Goal: Task Accomplishment & Management: Use online tool/utility

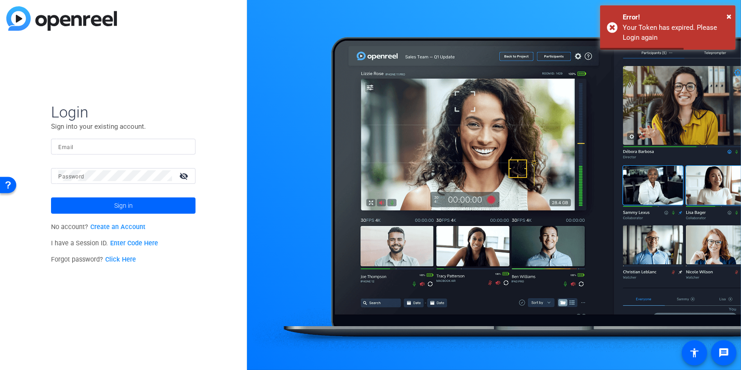
click at [105, 150] on input "Email" at bounding box center [123, 146] width 130 height 11
type input "[EMAIL_ADDRESS][DOMAIN_NAME]"
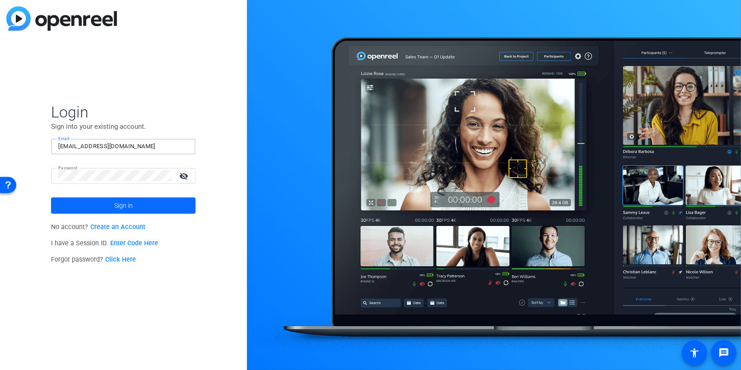
click at [134, 202] on span at bounding box center [123, 205] width 144 height 22
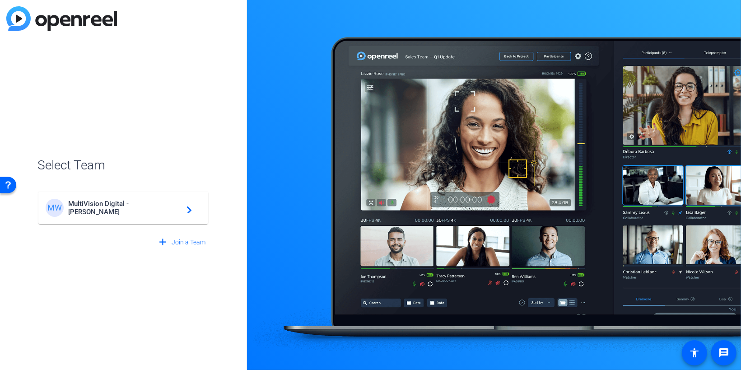
click at [134, 202] on div "MW MultiVision Digital - Robert Weiss navigate_next" at bounding box center [123, 208] width 155 height 18
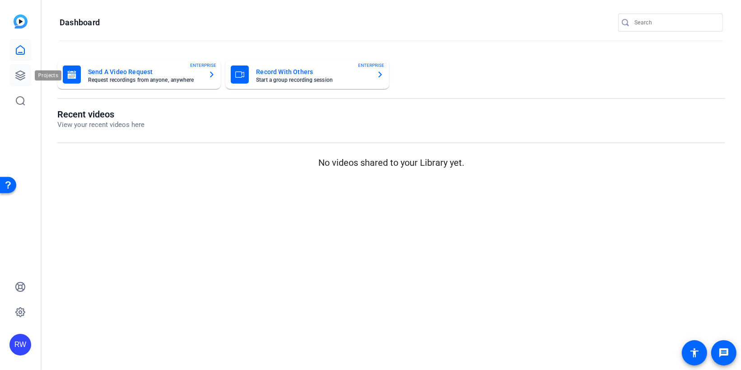
click at [20, 78] on icon at bounding box center [20, 75] width 11 height 11
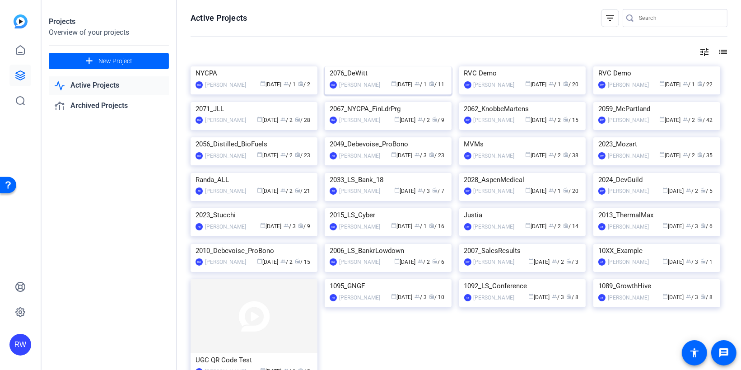
click at [372, 66] on img at bounding box center [387, 66] width 127 height 0
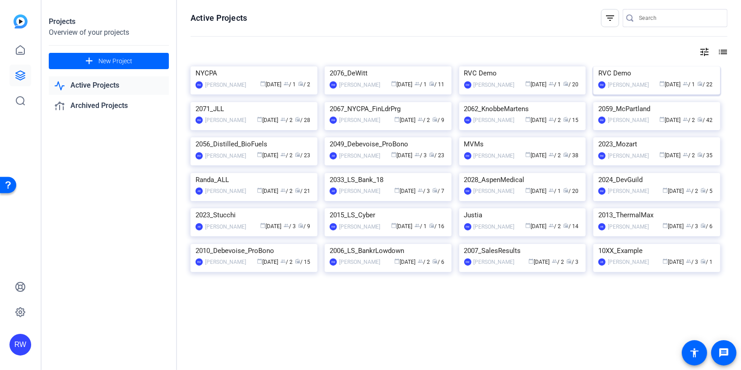
click at [641, 66] on img at bounding box center [656, 66] width 127 height 0
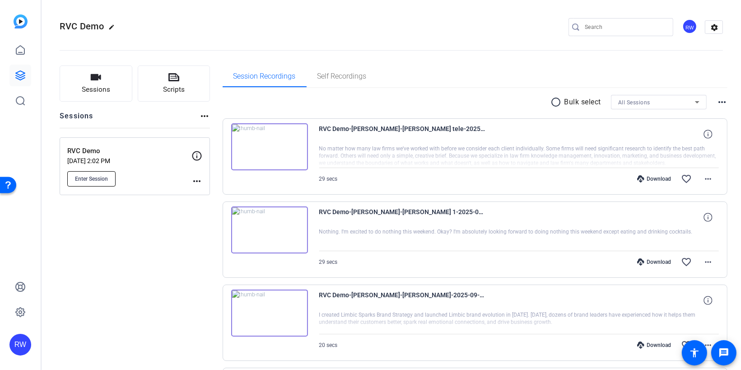
click at [105, 177] on span "Enter Session" at bounding box center [91, 178] width 33 height 7
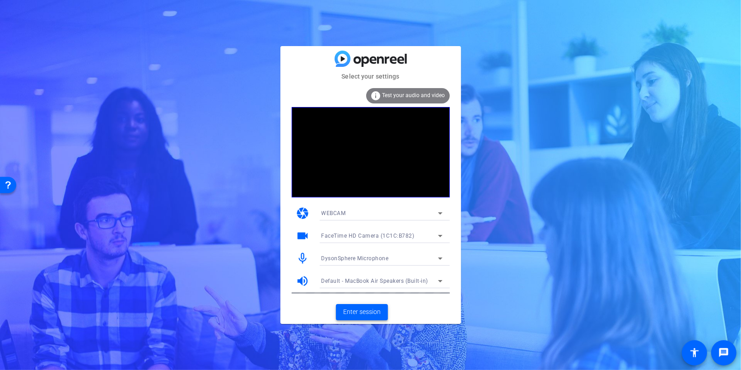
click at [365, 311] on span "Enter session" at bounding box center [361, 311] width 37 height 9
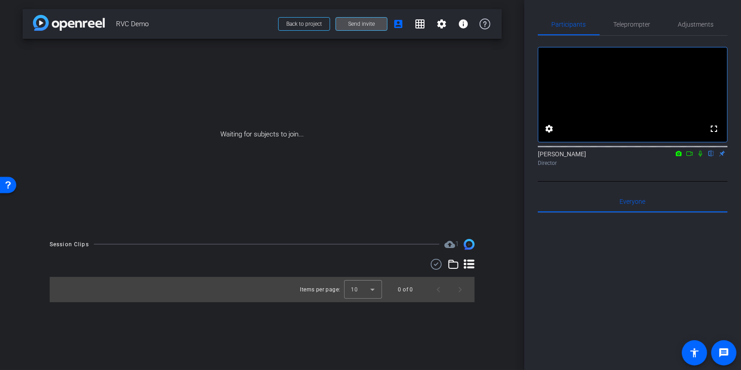
click at [366, 25] on span "Send invite" at bounding box center [361, 23] width 27 height 7
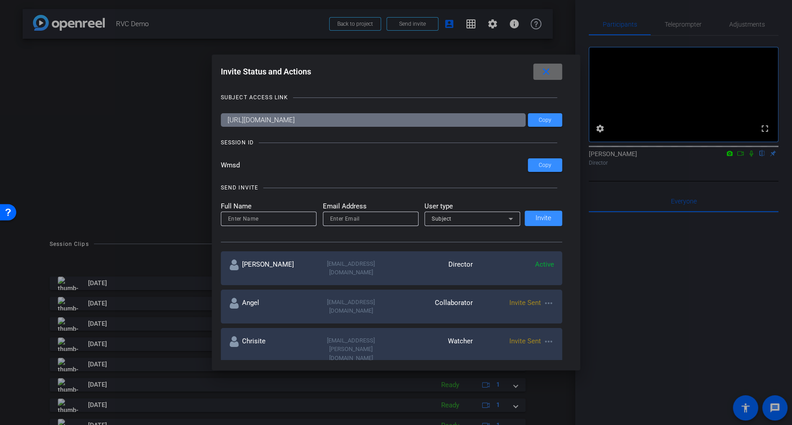
click at [549, 72] on mat-icon "close" at bounding box center [545, 71] width 11 height 11
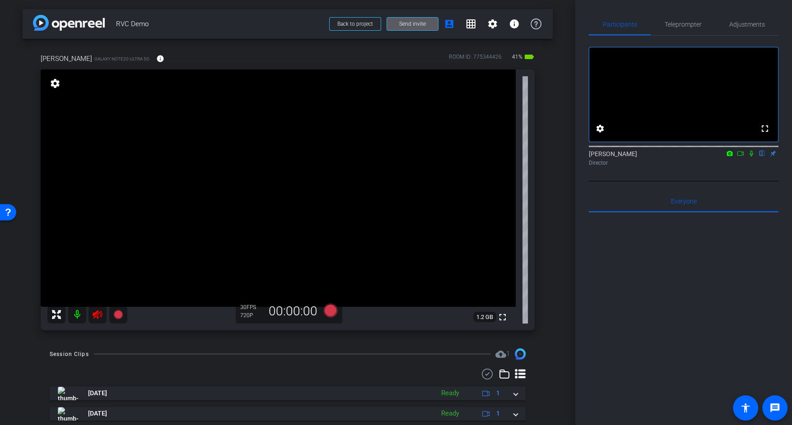
click at [101, 310] on icon at bounding box center [97, 314] width 11 height 11
click at [687, 27] on span "Teleprompter" at bounding box center [682, 24] width 37 height 6
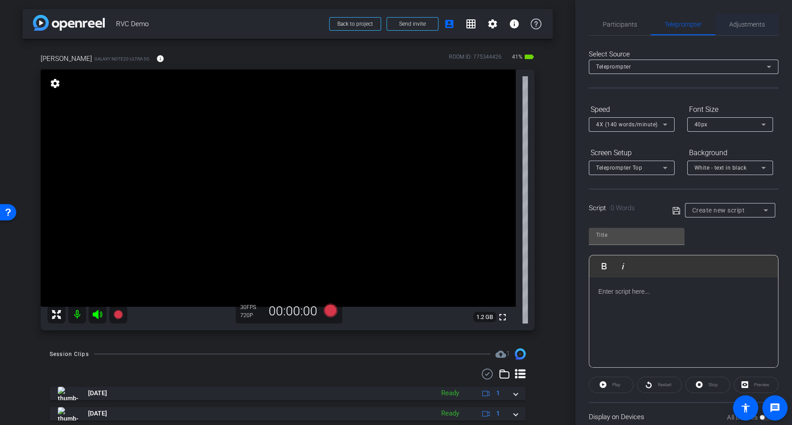
click at [737, 26] on span "Adjustments" at bounding box center [747, 24] width 36 height 6
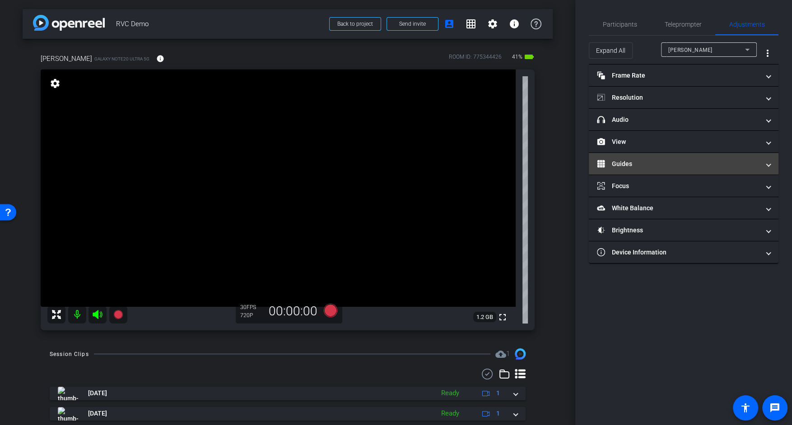
click at [627, 161] on mat-panel-title "Guides" at bounding box center [678, 163] width 162 height 9
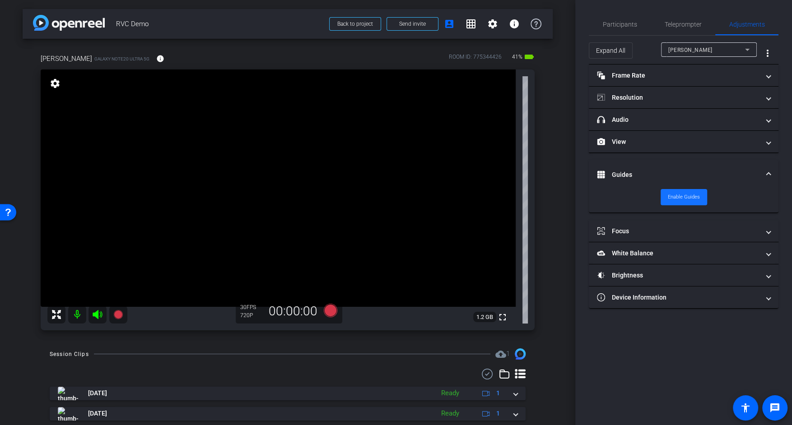
click at [676, 192] on span "Enable Guides" at bounding box center [683, 197] width 32 height 14
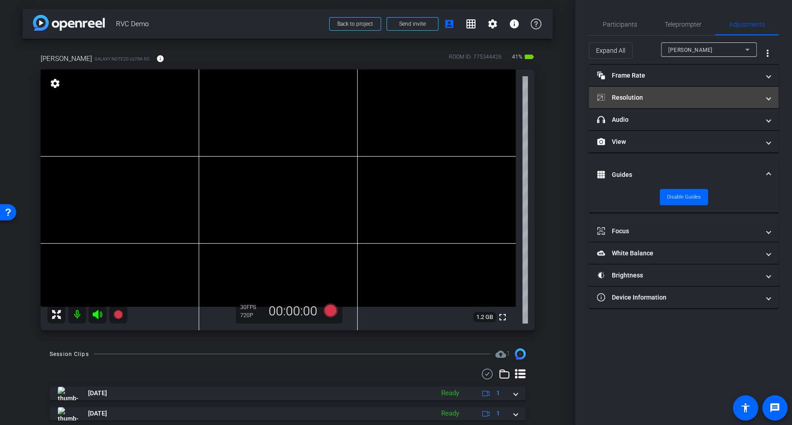
click at [653, 98] on mat-panel-title "Resolution" at bounding box center [678, 97] width 162 height 9
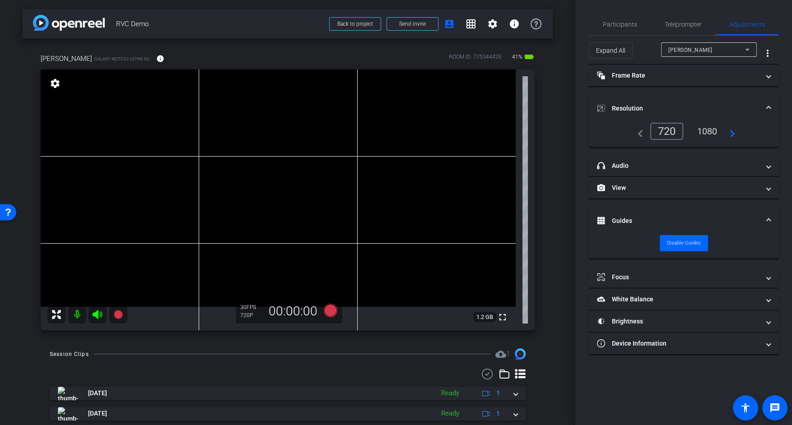
click at [704, 130] on div "1080" at bounding box center [707, 131] width 34 height 15
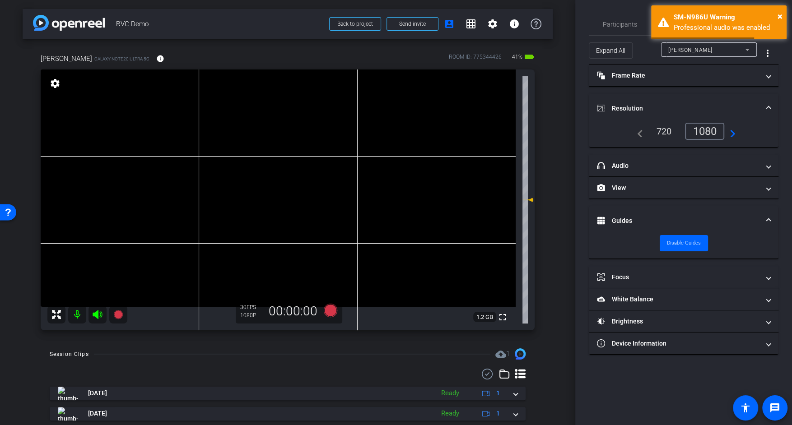
click at [94, 314] on icon at bounding box center [97, 314] width 9 height 9
click at [97, 315] on icon at bounding box center [97, 314] width 9 height 9
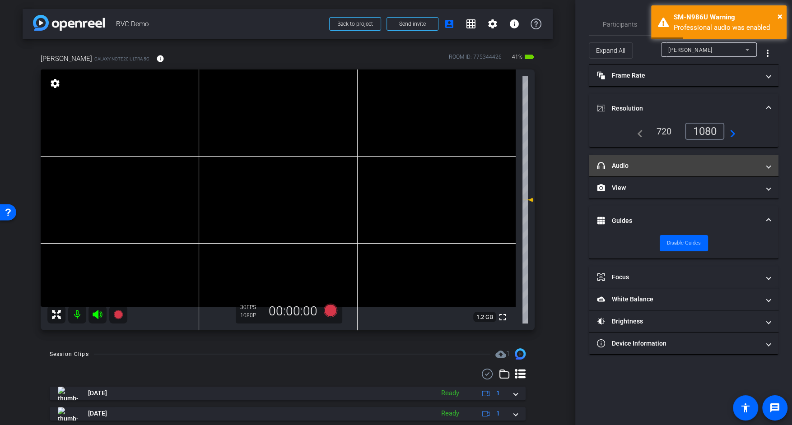
click at [626, 167] on mat-panel-title "headphone icon Audio" at bounding box center [678, 165] width 162 height 9
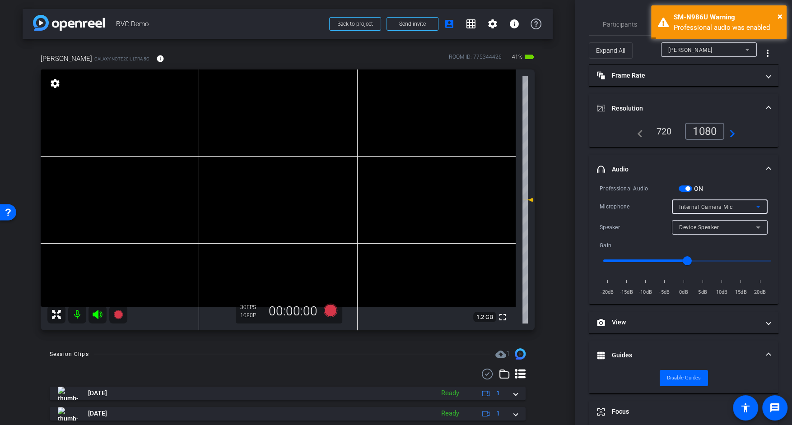
click at [697, 204] on span "Internal Camera Mic" at bounding box center [706, 207] width 54 height 6
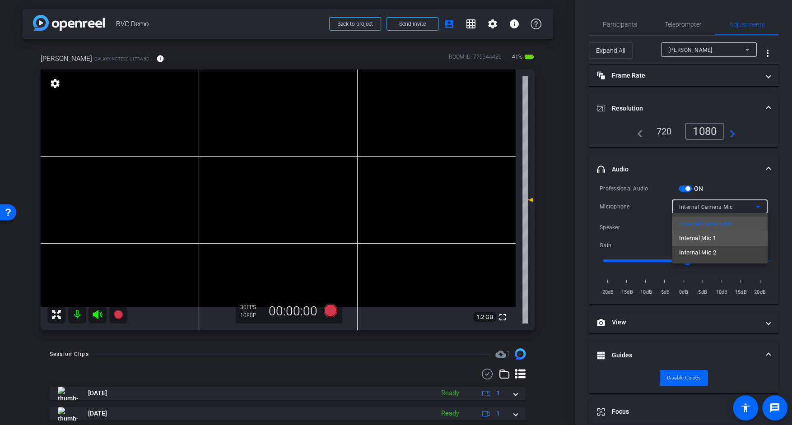
click at [690, 238] on span "Internal Mic 1" at bounding box center [697, 238] width 37 height 11
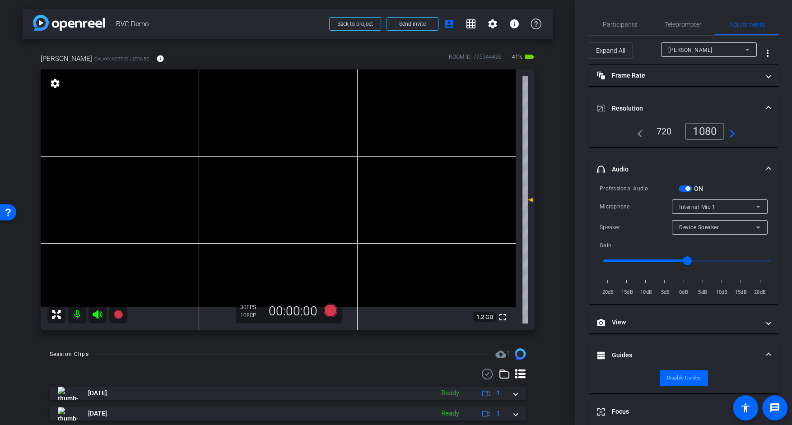
click at [681, 190] on span "button" at bounding box center [685, 188] width 14 height 6
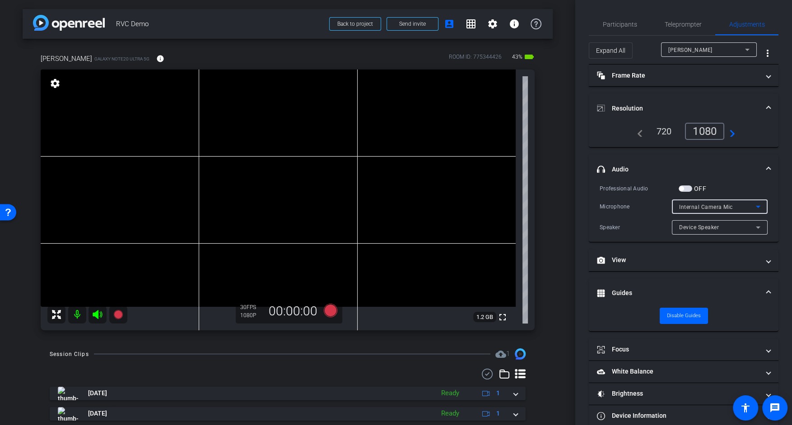
click at [698, 206] on span "Internal Camera Mic" at bounding box center [706, 207] width 54 height 6
click at [698, 206] on div at bounding box center [396, 212] width 792 height 425
click at [695, 226] on span "Device Speaker" at bounding box center [699, 227] width 40 height 6
click at [696, 206] on div at bounding box center [396, 212] width 792 height 425
click at [690, 188] on span "button" at bounding box center [685, 188] width 14 height 6
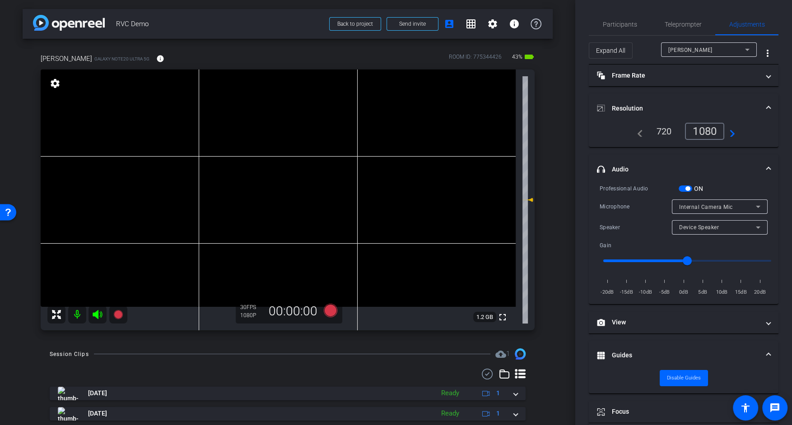
click at [692, 232] on div "Device Speaker" at bounding box center [717, 227] width 77 height 11
click at [692, 205] on div at bounding box center [396, 212] width 792 height 425
click at [692, 205] on span "Internal Camera Mic" at bounding box center [706, 207] width 54 height 6
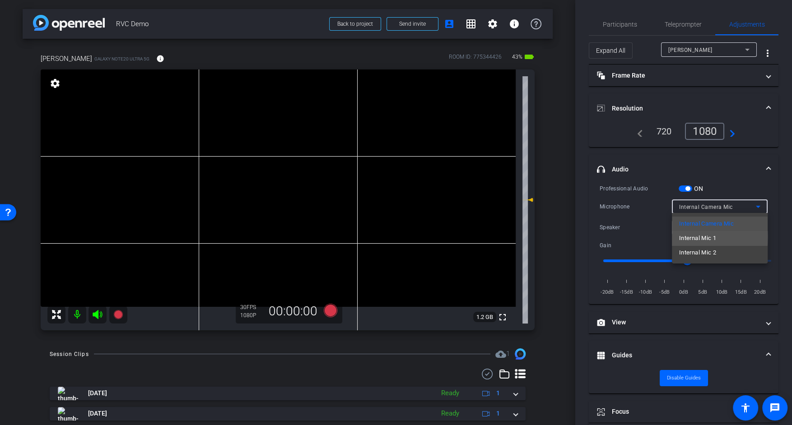
click at [691, 236] on span "Internal Mic 1" at bounding box center [697, 238] width 37 height 11
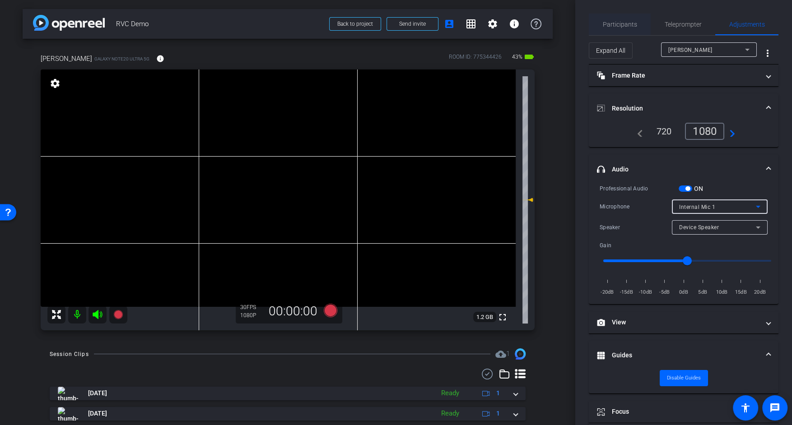
click at [619, 25] on span "Participants" at bounding box center [619, 24] width 34 height 6
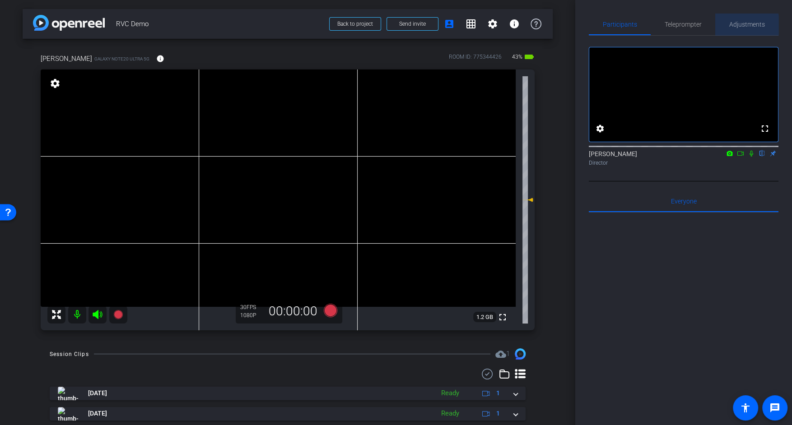
click at [732, 28] on span "Adjustments" at bounding box center [747, 25] width 36 height 22
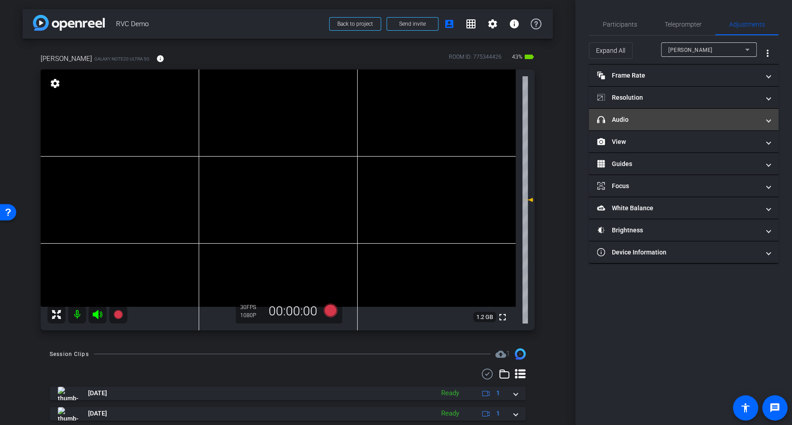
click at [649, 124] on mat-expansion-panel-header "headphone icon Audio" at bounding box center [683, 120] width 190 height 22
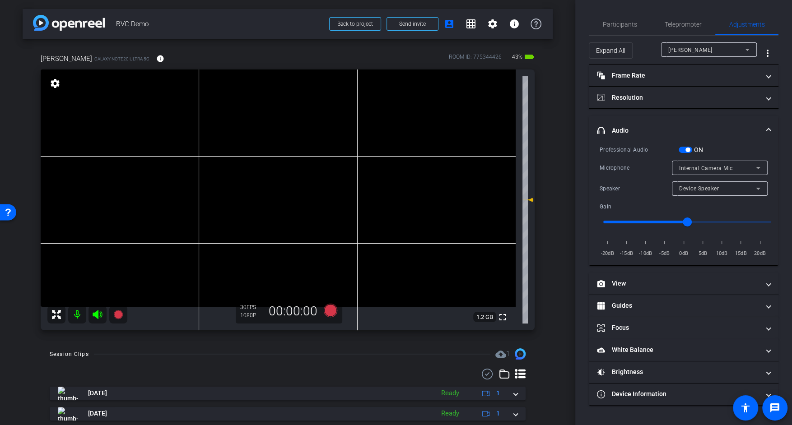
click at [680, 151] on span "button" at bounding box center [685, 150] width 14 height 6
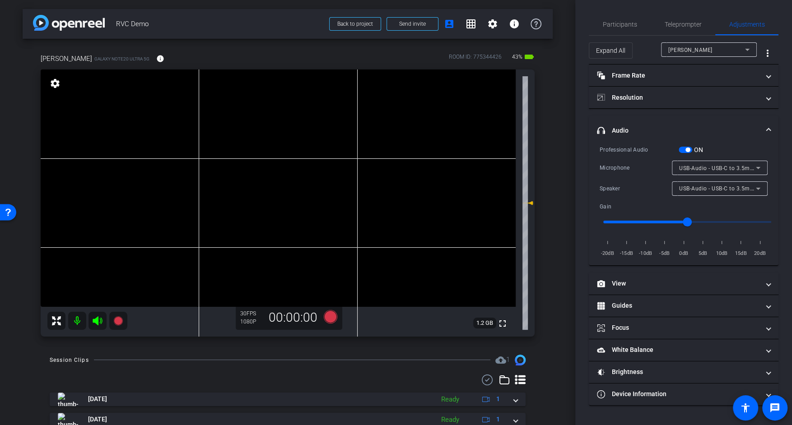
click at [685, 166] on span "USB-Audio - USB-C to 3.5mm Headphone Jack A" at bounding box center [743, 167] width 128 height 7
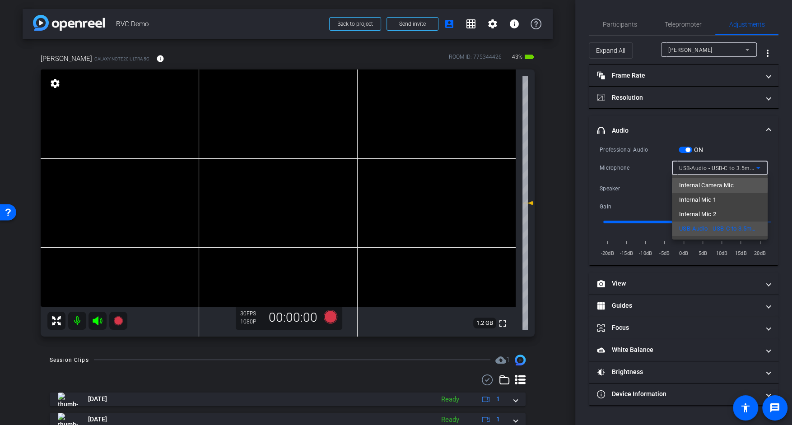
click at [687, 183] on span "Internal Camera Mic" at bounding box center [706, 185] width 55 height 11
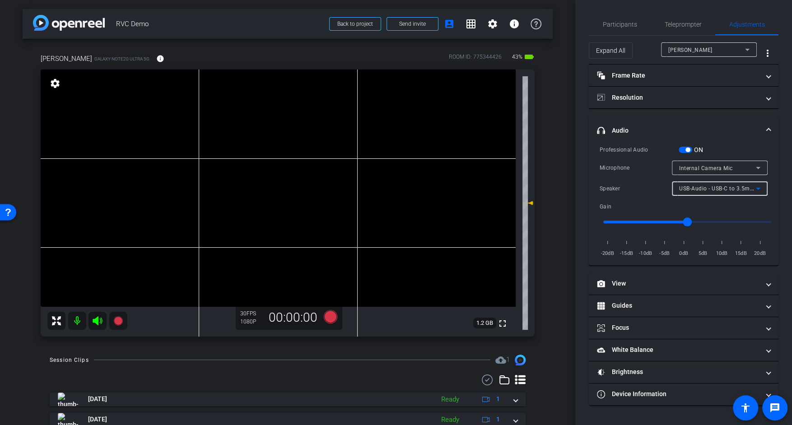
click at [688, 187] on span "USB-Audio - USB-C to 3.5mm Headphone Jack A" at bounding box center [743, 188] width 128 height 7
click at [673, 147] on div at bounding box center [396, 212] width 792 height 425
click at [684, 148] on span "button" at bounding box center [685, 150] width 14 height 6
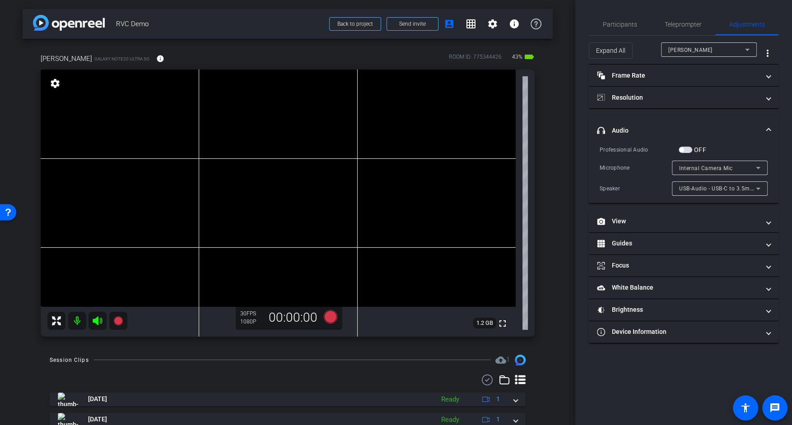
click at [684, 148] on span "button" at bounding box center [685, 150] width 14 height 6
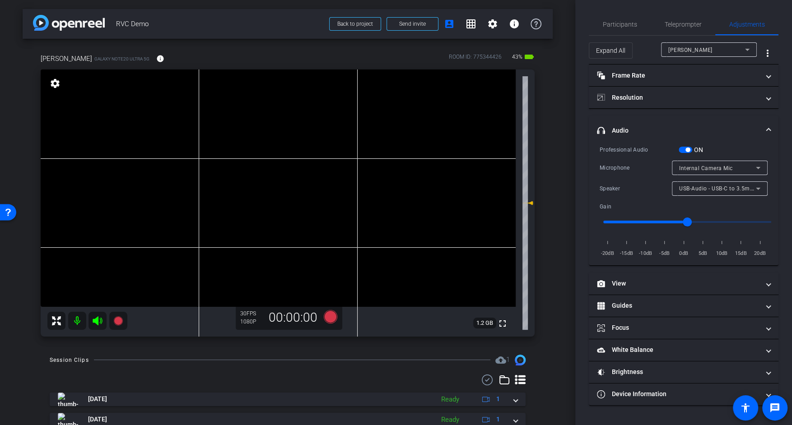
click at [680, 148] on span "button" at bounding box center [685, 150] width 14 height 6
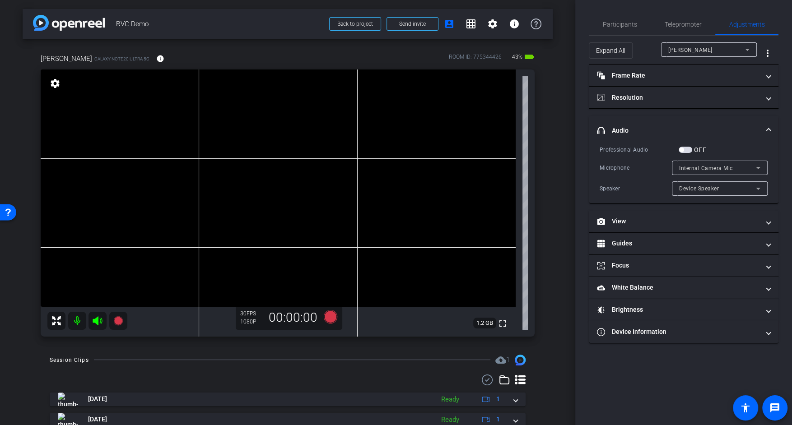
click at [688, 149] on span "button" at bounding box center [685, 150] width 14 height 6
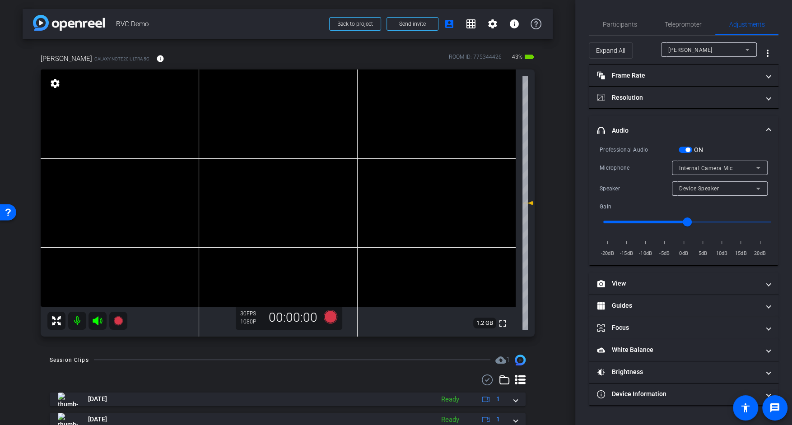
click at [692, 163] on div "Internal Camera Mic" at bounding box center [717, 167] width 77 height 11
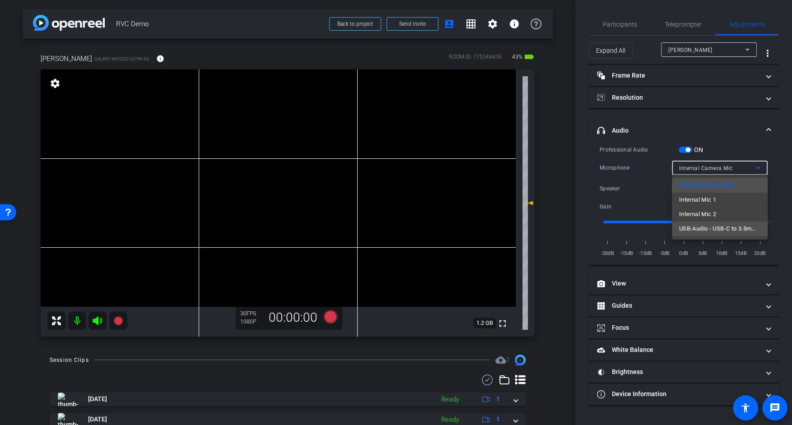
click at [690, 226] on span "USB-Audio - USB-C to 3.5mm Headphone Jack A" at bounding box center [719, 228] width 81 height 11
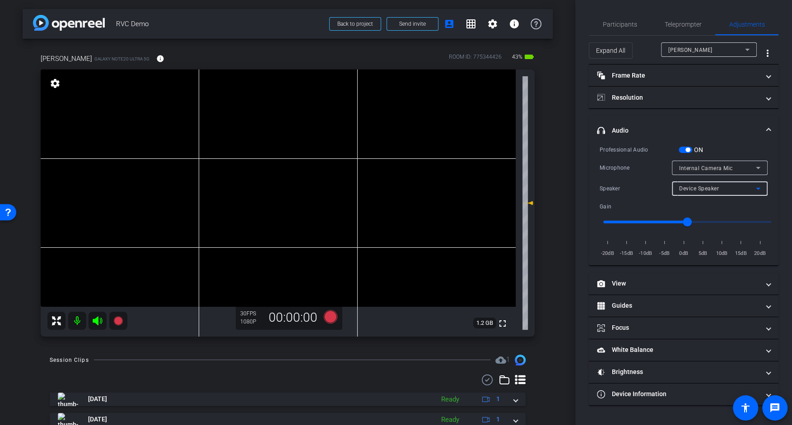
click at [703, 189] on span "Device Speaker" at bounding box center [699, 188] width 40 height 6
click at [700, 167] on div at bounding box center [396, 212] width 792 height 425
click at [700, 167] on span "Internal Camera Mic" at bounding box center [706, 168] width 54 height 6
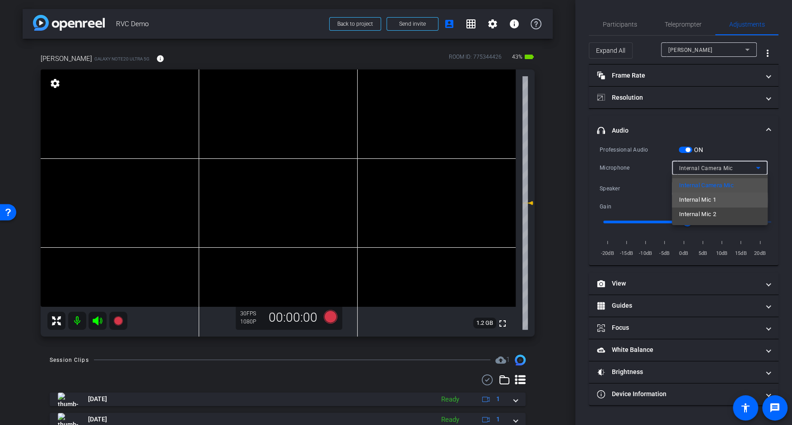
click at [694, 200] on span "Internal Mic 1" at bounding box center [697, 199] width 37 height 11
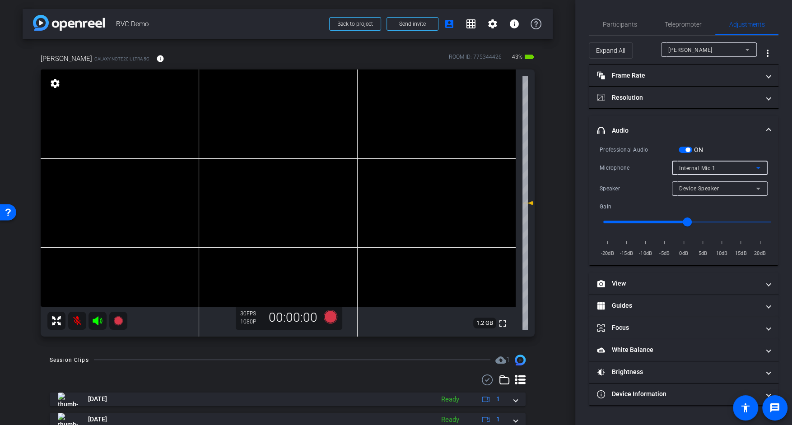
click at [687, 165] on span "Internal Mic 1" at bounding box center [697, 168] width 36 height 6
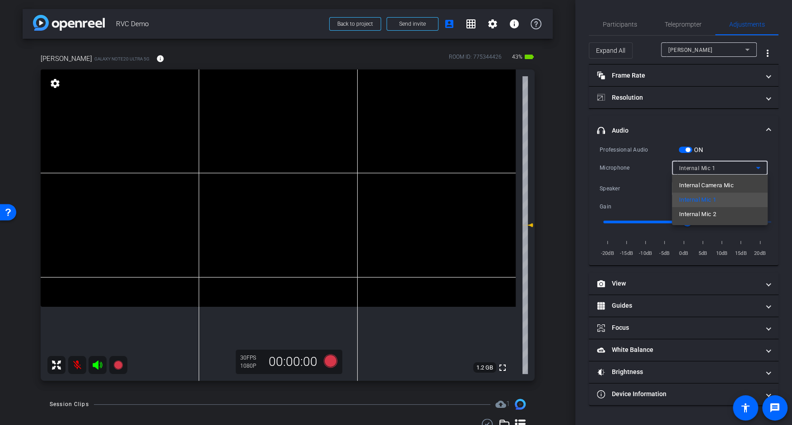
click at [636, 192] on div at bounding box center [396, 212] width 792 height 425
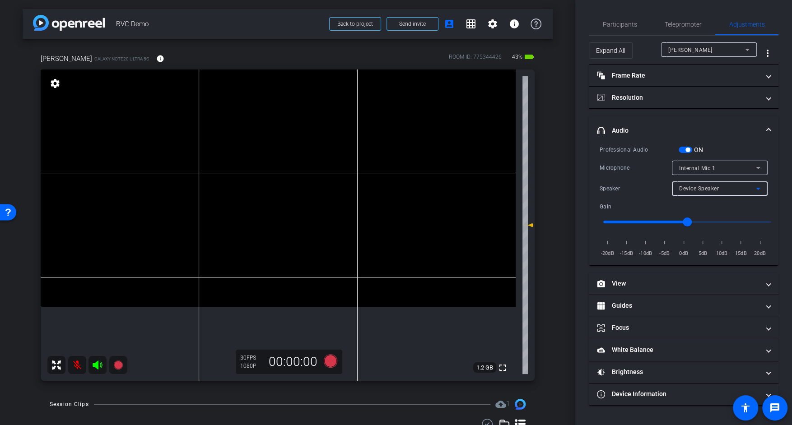
click at [705, 186] on span "Device Speaker" at bounding box center [699, 188] width 40 height 6
click at [708, 205] on span "Device Speaker" at bounding box center [700, 205] width 42 height 11
click at [703, 167] on span "Internal Mic 1" at bounding box center [697, 168] width 36 height 6
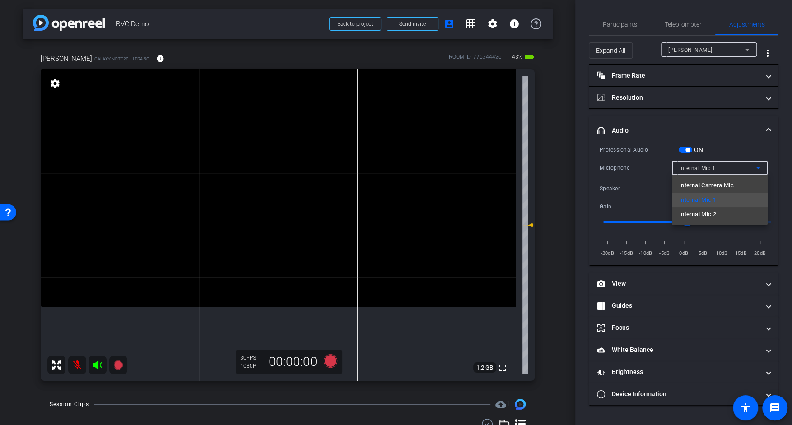
click at [706, 184] on span "Internal Camera Mic" at bounding box center [706, 185] width 55 height 11
click at [706, 192] on div "Device Speaker" at bounding box center [717, 188] width 77 height 11
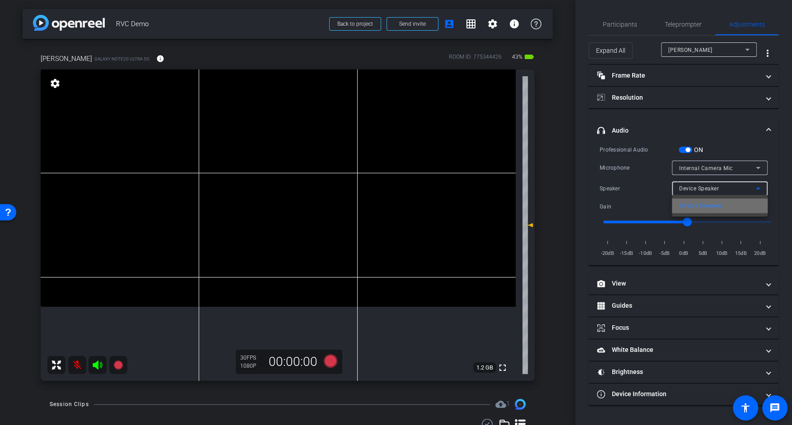
click at [703, 207] on span "Device Speaker" at bounding box center [700, 205] width 42 height 11
click at [641, 166] on div "Microphone" at bounding box center [635, 167] width 72 height 9
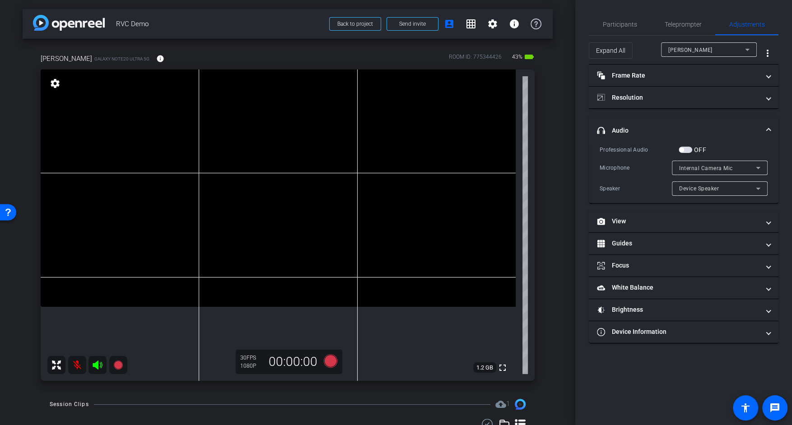
click at [77, 366] on mat-icon at bounding box center [77, 365] width 18 height 18
click at [685, 151] on span "button" at bounding box center [685, 150] width 14 height 6
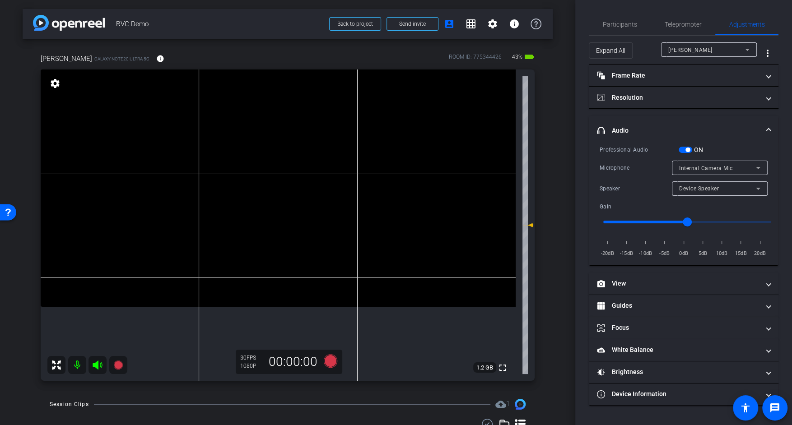
click at [77, 364] on mat-icon at bounding box center [77, 365] width 18 height 18
click at [618, 22] on span "Participants" at bounding box center [619, 24] width 34 height 6
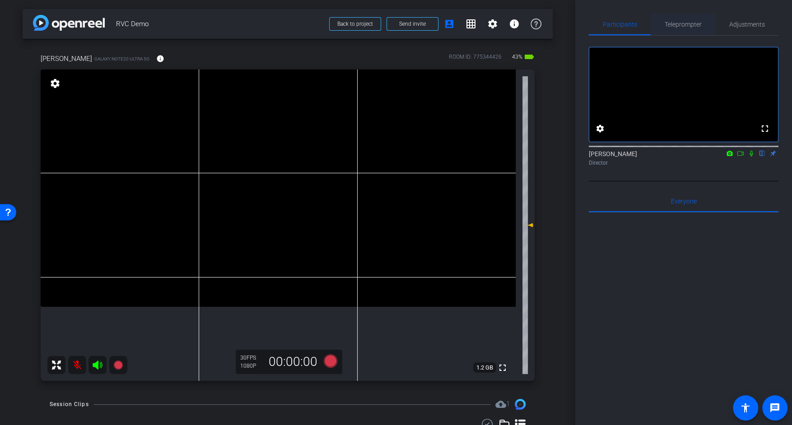
click at [674, 24] on span "Teleprompter" at bounding box center [682, 24] width 37 height 6
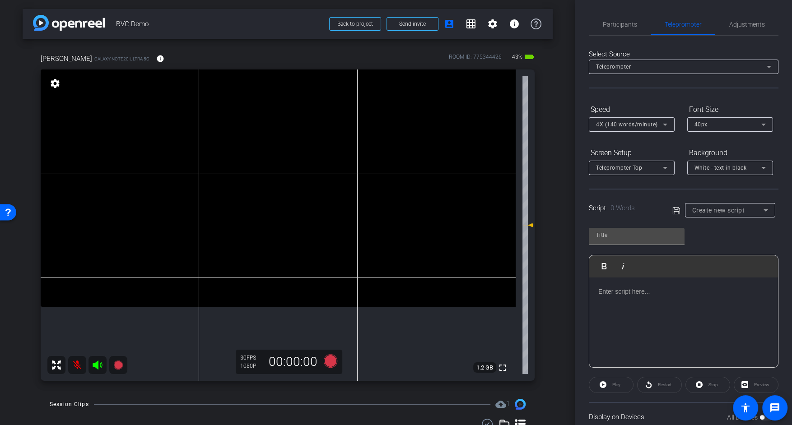
click at [628, 295] on p at bounding box center [683, 292] width 171 height 10
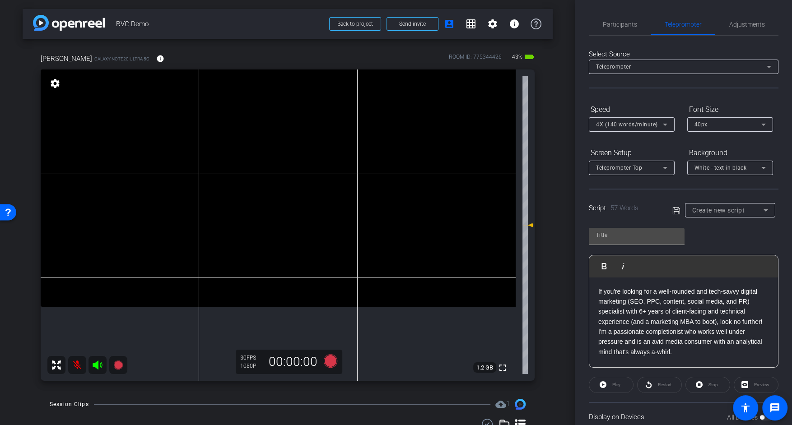
scroll to position [2492, 0]
click at [632, 234] on input "text" at bounding box center [636, 235] width 81 height 11
type input "[PERSON_NAME]"
click at [676, 211] on icon at bounding box center [675, 210] width 7 height 7
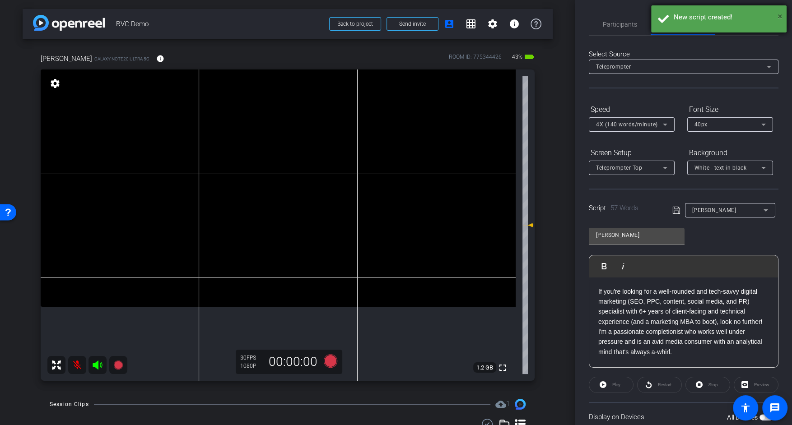
click at [740, 17] on span "×" at bounding box center [779, 16] width 5 height 11
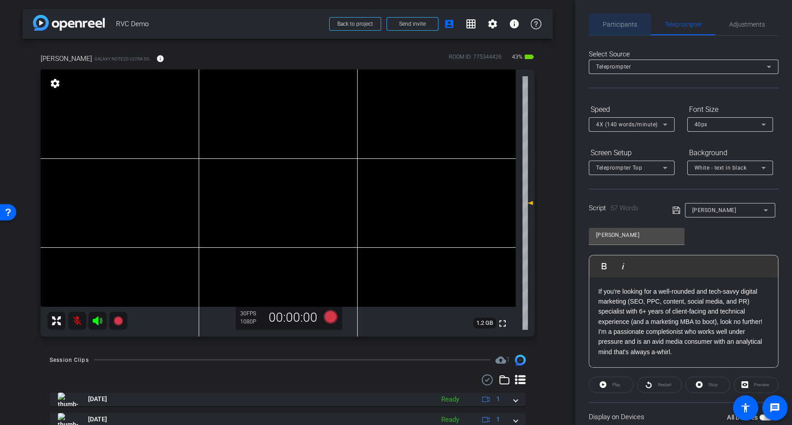
click at [623, 23] on span "Participants" at bounding box center [619, 24] width 34 height 6
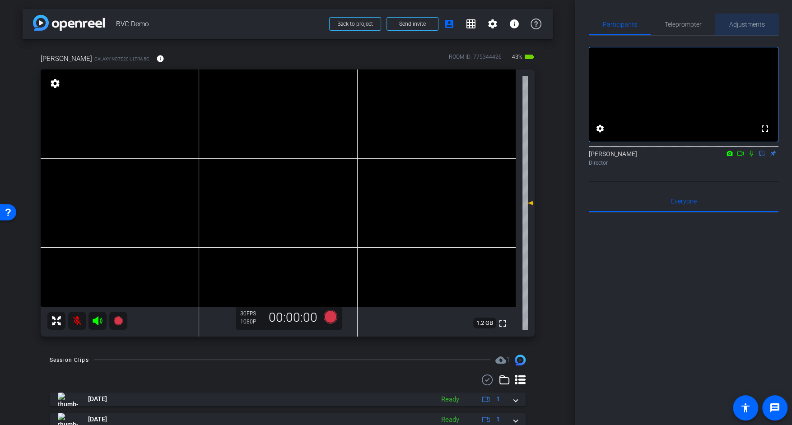
click at [740, 27] on span "Adjustments" at bounding box center [747, 24] width 36 height 6
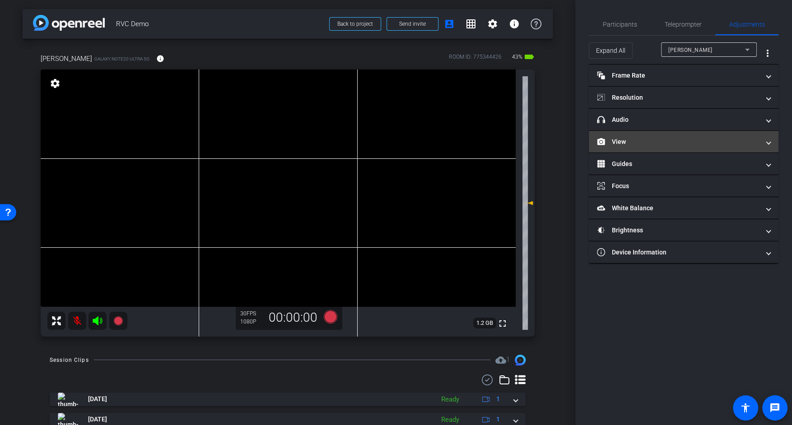
click at [630, 137] on mat-panel-title "View" at bounding box center [678, 141] width 162 height 9
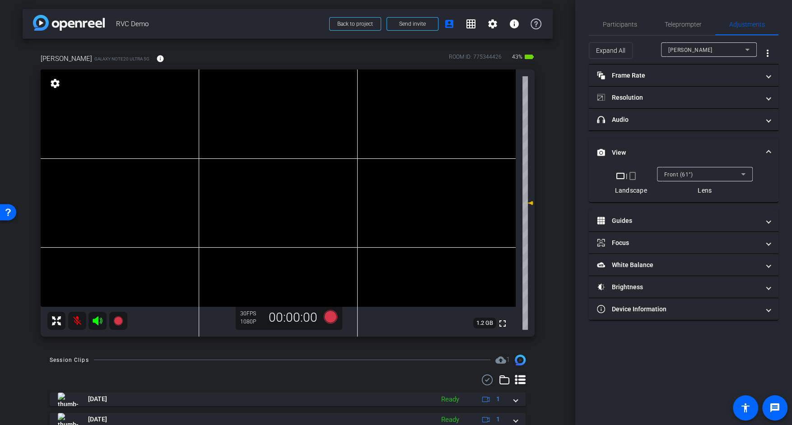
click at [685, 173] on span "Front (61°)" at bounding box center [678, 174] width 29 height 6
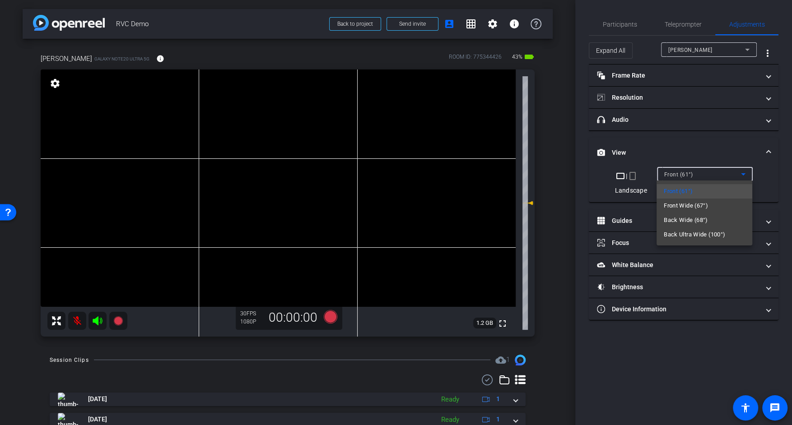
click at [661, 280] on div at bounding box center [396, 212] width 792 height 425
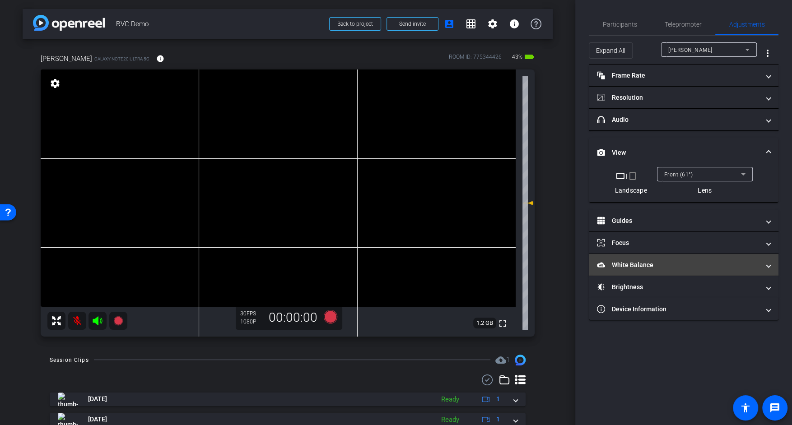
click at [663, 260] on mat-panel-title "White Balance White Balance" at bounding box center [678, 264] width 162 height 9
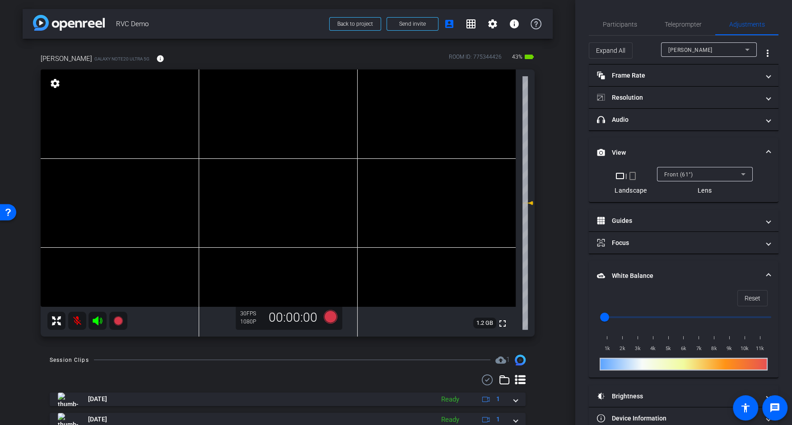
scroll to position [16, 0]
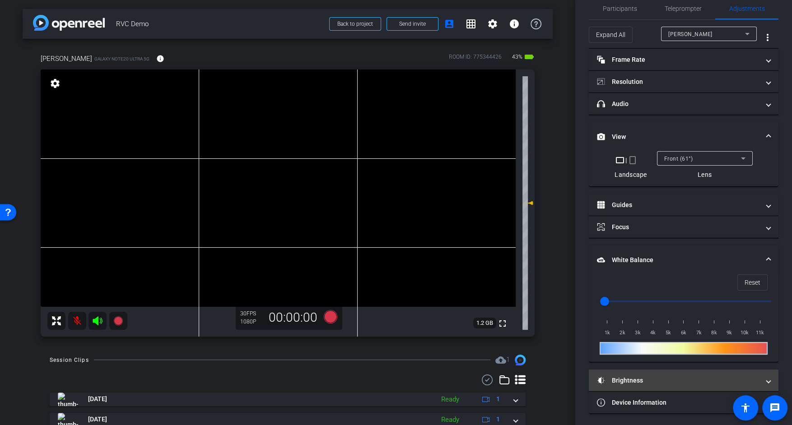
click at [673, 369] on mat-expansion-panel-header "Brightness" at bounding box center [683, 381] width 190 height 22
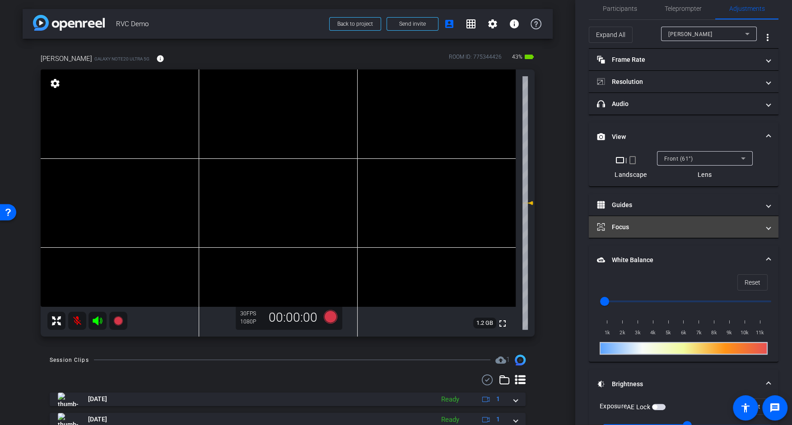
click at [669, 227] on mat-panel-title "Focus" at bounding box center [678, 226] width 162 height 9
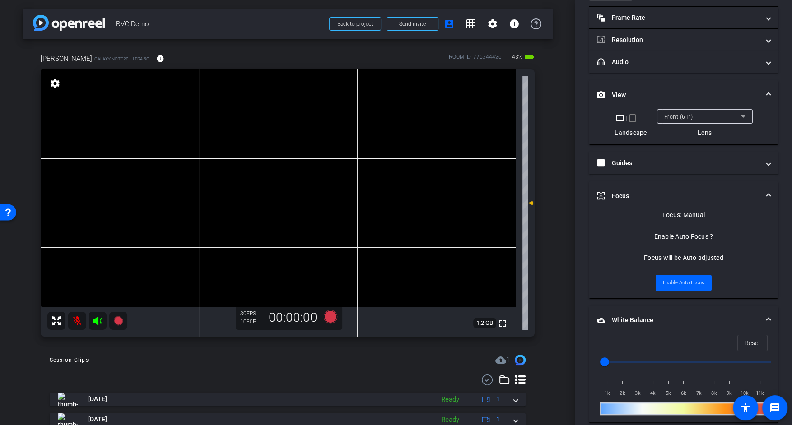
scroll to position [0, 0]
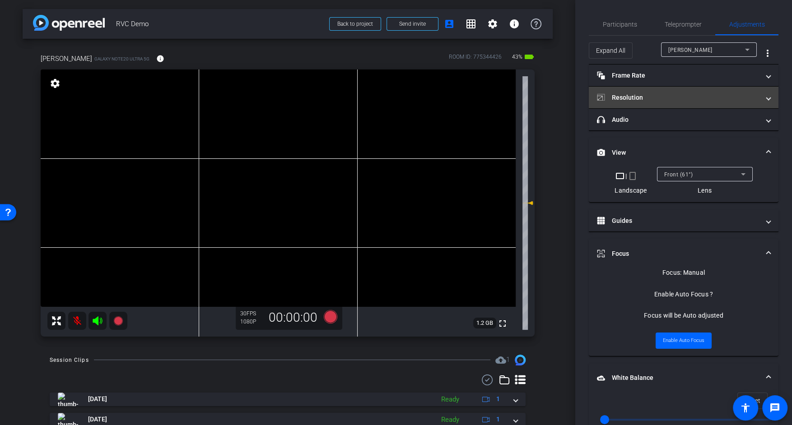
click at [666, 99] on mat-panel-title "Resolution" at bounding box center [678, 97] width 162 height 9
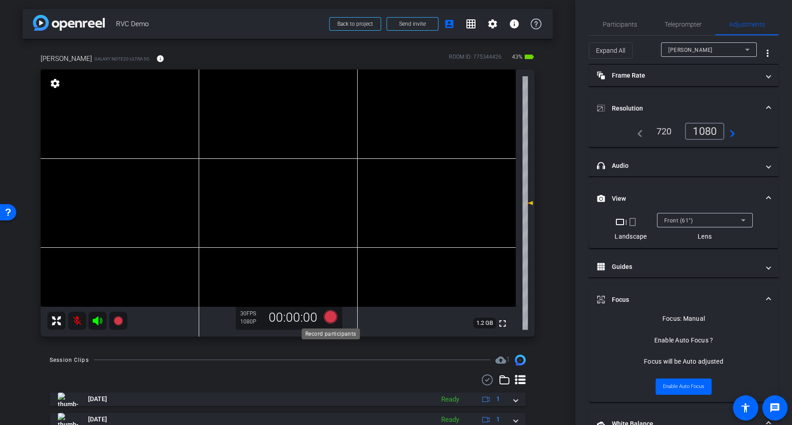
click at [329, 316] on icon at bounding box center [331, 317] width 14 height 14
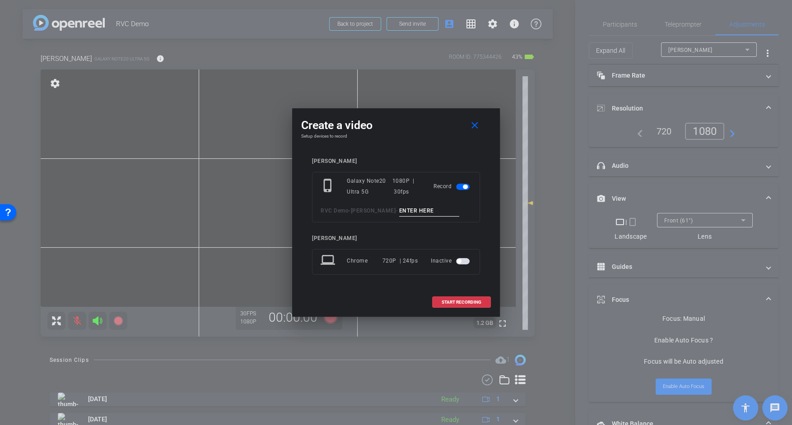
click at [407, 214] on input at bounding box center [429, 210] width 60 height 11
type input "[PERSON_NAME] test"
click at [464, 309] on span at bounding box center [461, 303] width 58 height 22
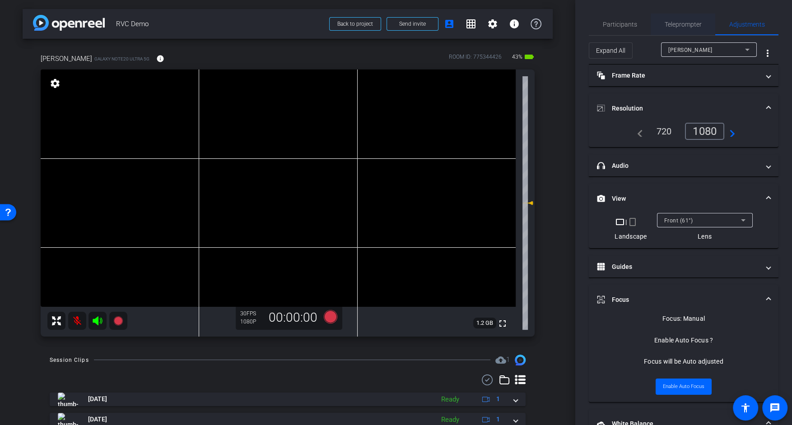
click at [680, 26] on span "Teleprompter" at bounding box center [682, 24] width 37 height 6
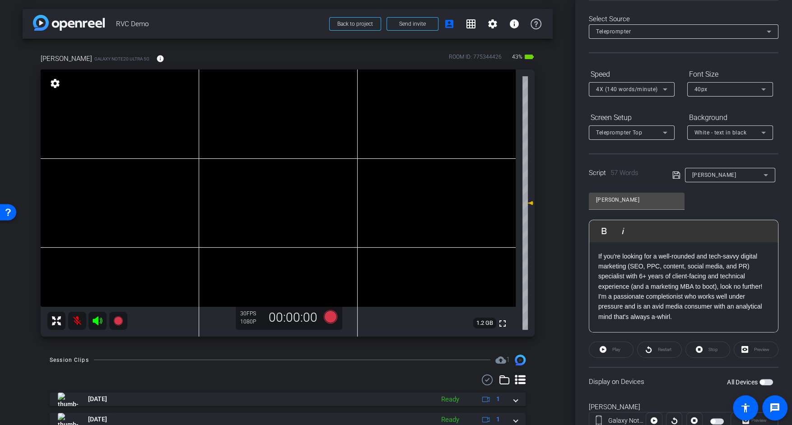
scroll to position [47, 0]
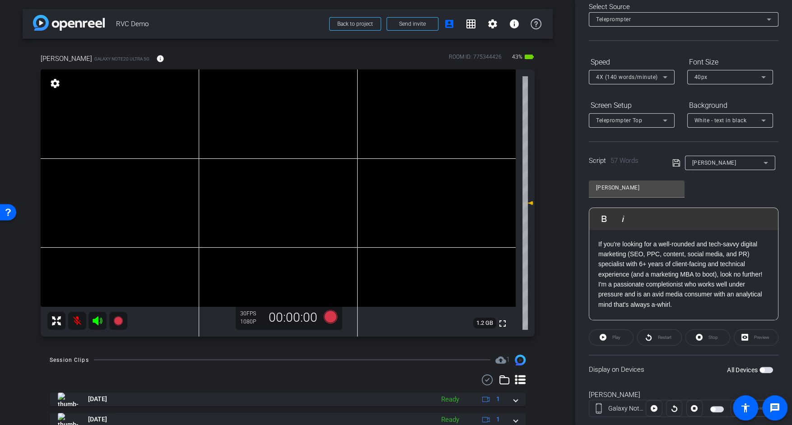
click at [718, 369] on span "button" at bounding box center [717, 409] width 14 height 6
click at [616, 337] on span "Play" at bounding box center [616, 337] width 8 height 5
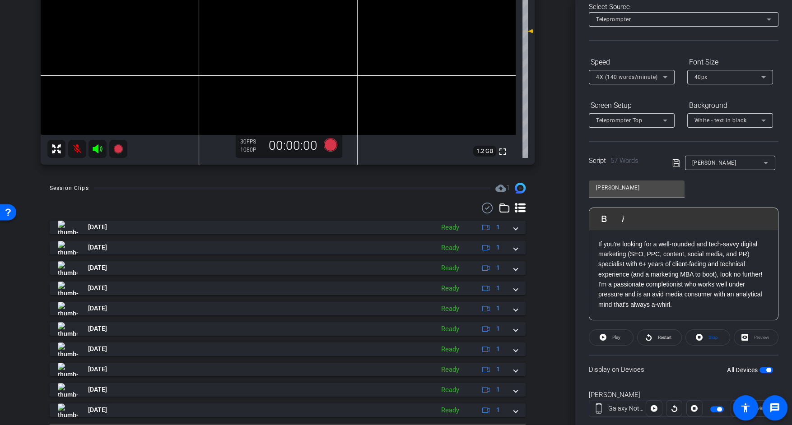
scroll to position [195, 0]
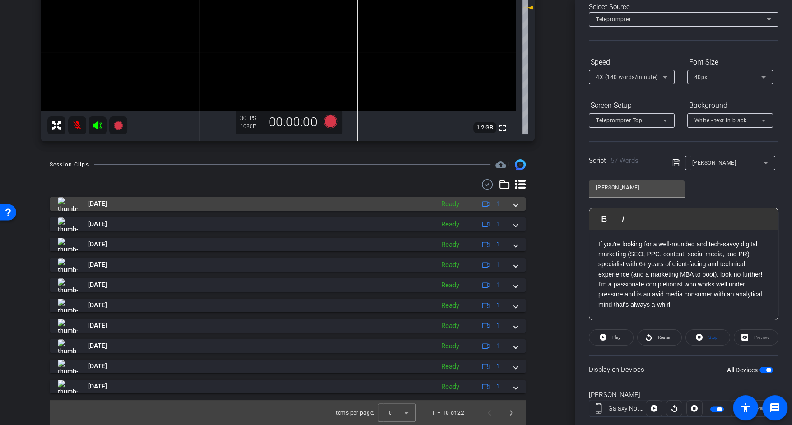
click at [517, 206] on mat-expansion-panel-header "[DATE] Ready 1" at bounding box center [288, 204] width 476 height 14
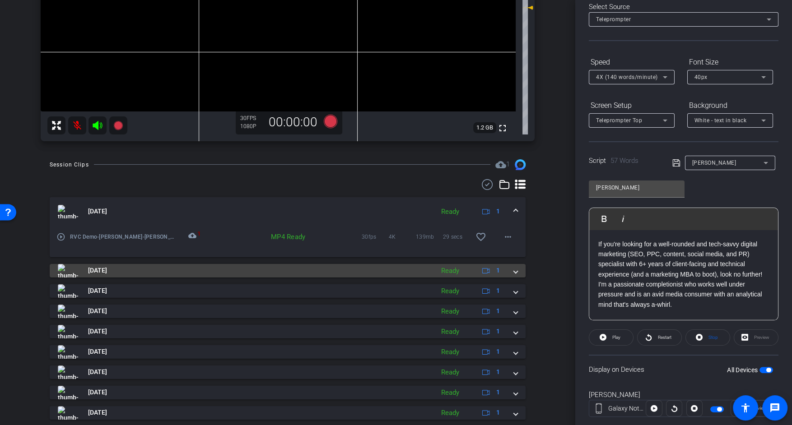
click at [517, 271] on span at bounding box center [516, 270] width 4 height 9
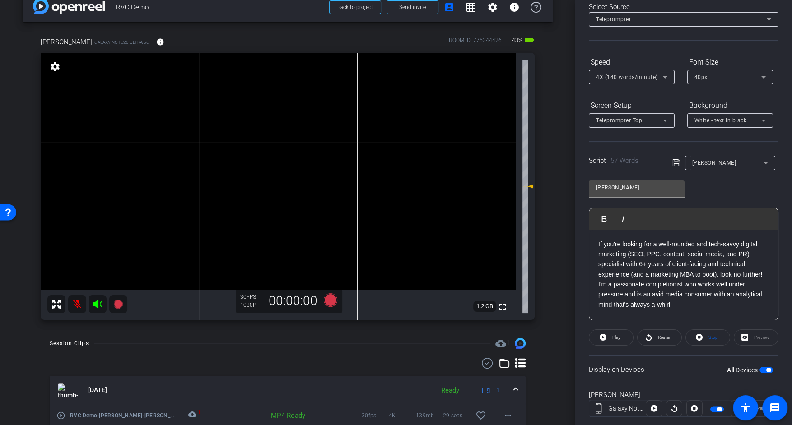
scroll to position [0, 0]
